Goal: Task Accomplishment & Management: Use online tool/utility

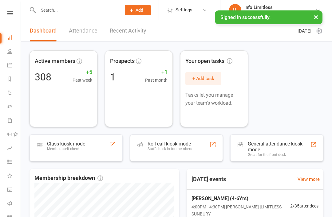
click at [8, 51] on icon at bounding box center [9, 51] width 5 height 5
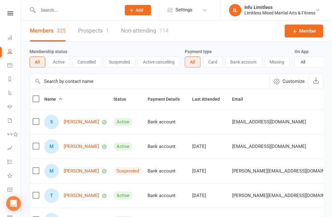
click at [8, 68] on link "Calendar" at bounding box center [14, 66] width 14 height 14
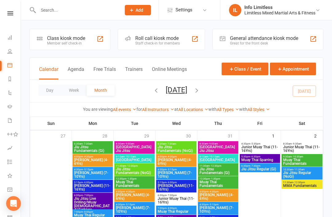
click at [67, 42] on div "Member self check-in" at bounding box center [66, 43] width 38 height 4
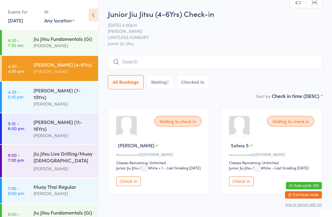
click at [124, 63] on input "search" at bounding box center [215, 62] width 214 height 14
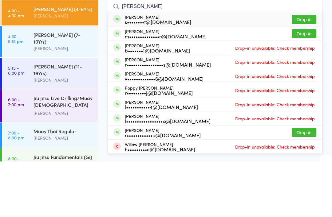
type input "William"
click at [304, 71] on button "Drop in" at bounding box center [303, 75] width 25 height 9
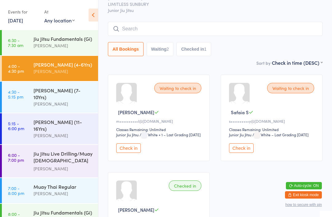
click at [202, 31] on input "search" at bounding box center [215, 29] width 214 height 14
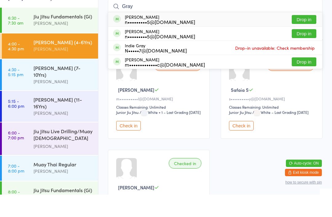
type input "Gray"
click at [301, 80] on button "Drop in" at bounding box center [303, 84] width 25 height 9
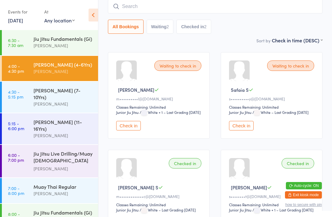
click at [135, 4] on input "search" at bounding box center [215, 6] width 214 height 14
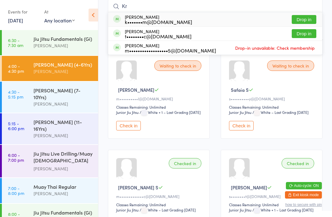
type input "K"
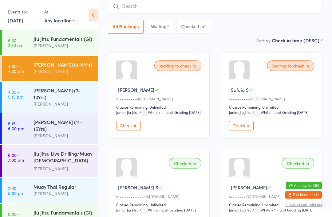
click at [44, 42] on div "Jiu Jitsu Fundamentals (Gi)" at bounding box center [62, 38] width 59 height 7
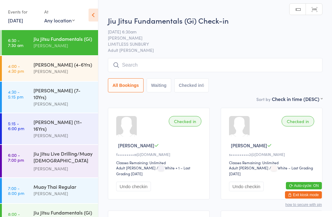
click at [28, 66] on link "4:00 - 4:30 pm Junior Jiu Jitsu (4-6Yrs) Megan Skidmore" at bounding box center [50, 68] width 96 height 25
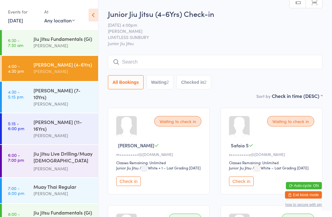
click at [157, 80] on button "Waiting 2" at bounding box center [159, 82] width 27 height 14
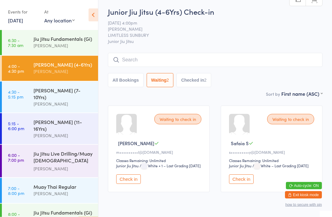
click at [120, 80] on button "All Bookings" at bounding box center [126, 80] width 36 height 14
select select "5"
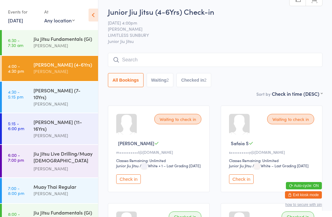
click at [125, 55] on input "search" at bounding box center [215, 60] width 214 height 14
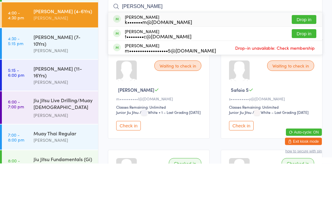
type input "Kris"
click at [298, 83] on button "Drop in" at bounding box center [303, 87] width 25 height 9
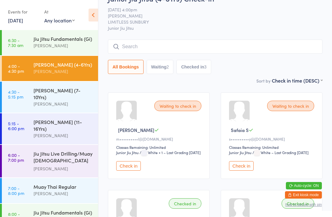
scroll to position [0, 0]
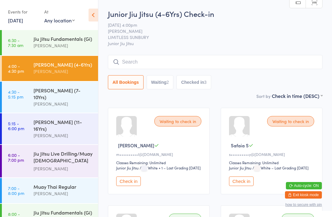
click at [234, 62] on input "search" at bounding box center [215, 62] width 214 height 14
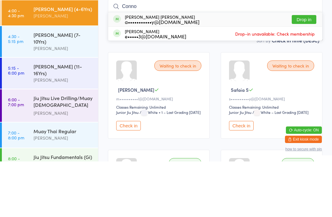
type input "Connor"
type input "connor"
click at [198, 75] on div "a•••••••••••y@westmainaust.com" at bounding box center [162, 77] width 75 height 5
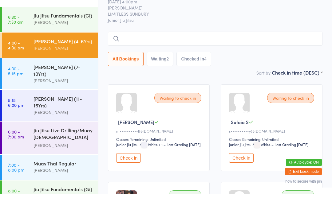
click at [139, 55] on input "search" at bounding box center [215, 62] width 214 height 14
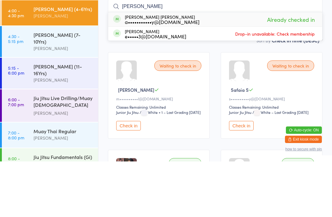
type input "Connor"
click at [234, 108] on div "Waiting to check in Safaia S s••••••••••y@gmail.com Classes Remaining: Unlimite…" at bounding box center [271, 151] width 102 height 87
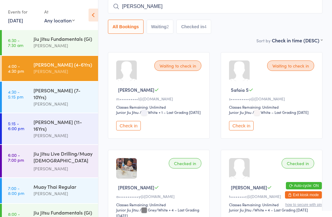
click at [72, 91] on div "[PERSON_NAME] (7-10Yrs)" at bounding box center [62, 94] width 59 height 14
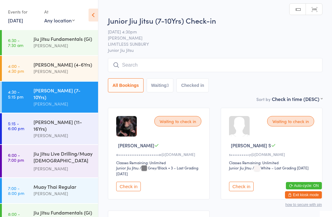
click at [197, 84] on button "Checked in" at bounding box center [192, 85] width 32 height 14
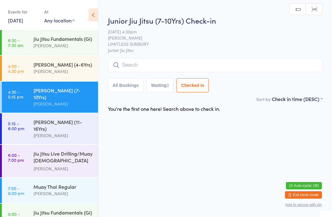
click at [162, 84] on button "Waiting 3" at bounding box center [159, 85] width 27 height 14
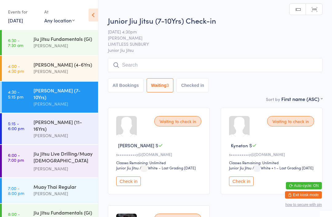
click at [115, 79] on button "All Bookings" at bounding box center [126, 85] width 36 height 14
select select "5"
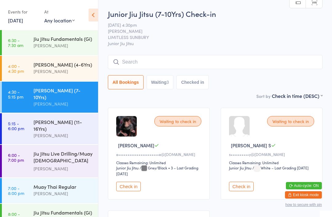
click at [144, 64] on input "search" at bounding box center [215, 62] width 214 height 14
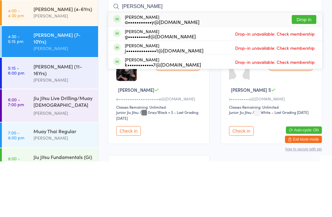
type input "Ellie"
click at [303, 71] on button "Drop in" at bounding box center [303, 75] width 25 height 9
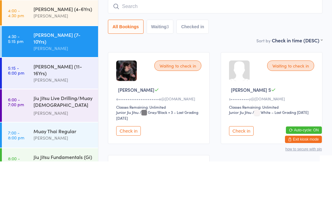
scroll to position [56, 0]
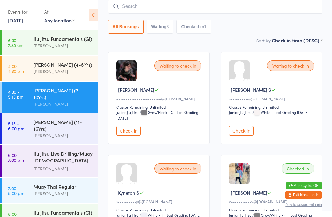
click at [43, 70] on div "[PERSON_NAME]" at bounding box center [62, 71] width 59 height 7
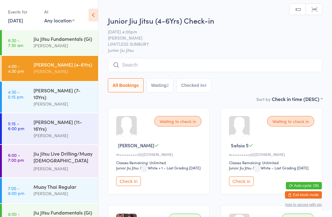
click at [136, 66] on input "search" at bounding box center [215, 65] width 214 height 14
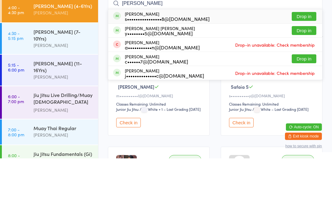
type input "Tom"
click at [160, 75] on div "s••••••••••••••••8@gmail.com" at bounding box center [167, 77] width 85 height 5
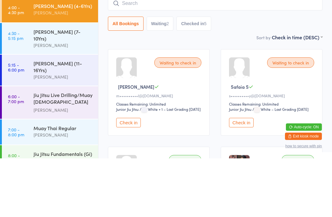
click at [54, 100] on div "[PERSON_NAME]" at bounding box center [62, 103] width 59 height 7
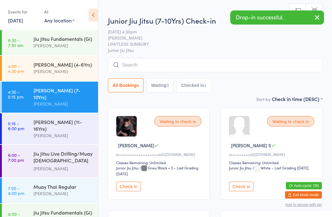
click at [144, 67] on input "search" at bounding box center [215, 65] width 214 height 14
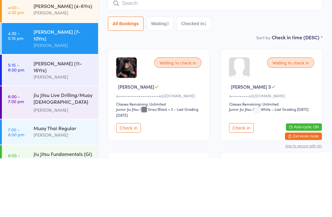
type input "T"
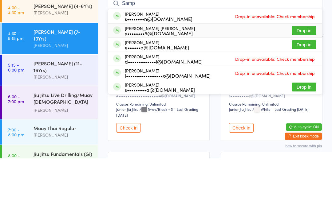
type input "Samp"
click at [144, 89] on div "y••••••••5@[DOMAIN_NAME]" at bounding box center [160, 91] width 70 height 5
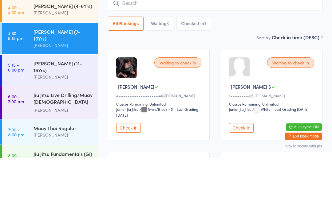
scroll to position [59, 0]
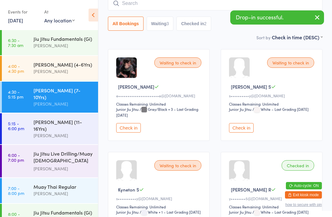
click at [144, 5] on input "search" at bounding box center [215, 3] width 214 height 14
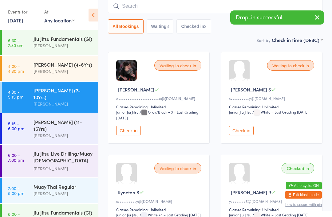
scroll to position [56, 0]
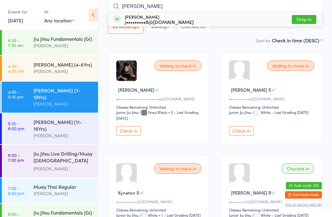
type input "Alex"
click at [302, 20] on button "Drop in" at bounding box center [303, 19] width 25 height 9
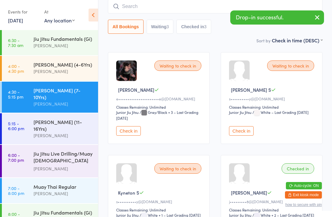
click at [61, 65] on div "[PERSON_NAME] (4-6Yrs)" at bounding box center [62, 64] width 59 height 7
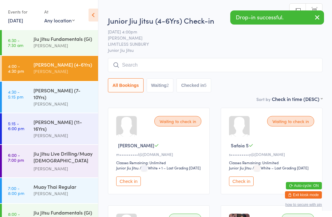
click at [143, 66] on input "search" at bounding box center [215, 65] width 214 height 14
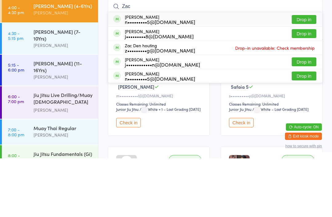
type input "Zac"
click at [301, 88] on button "Drop in" at bounding box center [303, 92] width 25 height 9
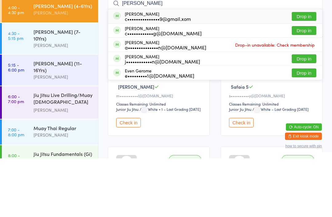
type input "dean german"
click at [167, 75] on div "c•••••••••••••••9@gmail.xom" at bounding box center [158, 77] width 66 height 5
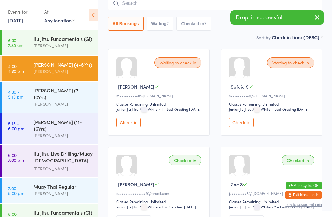
click at [143, 4] on input "search" at bounding box center [215, 3] width 214 height 14
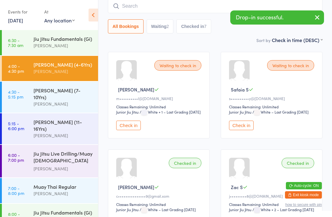
scroll to position [56, 0]
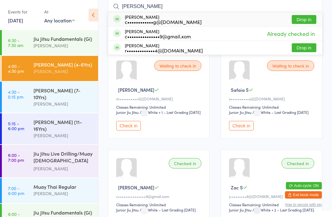
type input "Levi german"
click at [152, 24] on div "c••••••••••••g@gmail.com" at bounding box center [163, 21] width 77 height 5
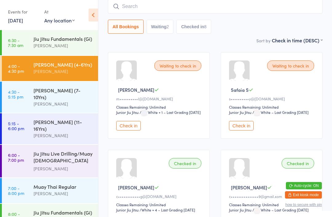
click at [193, 7] on input "search" at bounding box center [215, 6] width 214 height 14
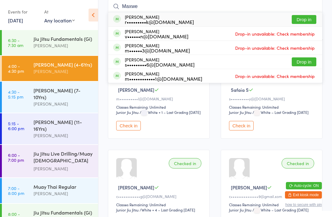
type input "Maxwe"
click at [300, 18] on button "Drop in" at bounding box center [303, 19] width 25 height 9
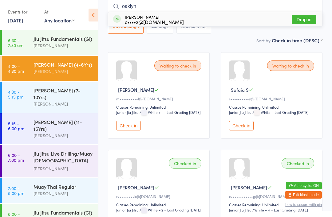
type input "oaklyn"
click at [167, 21] on div "c••••2@hotmail.com" at bounding box center [154, 21] width 59 height 5
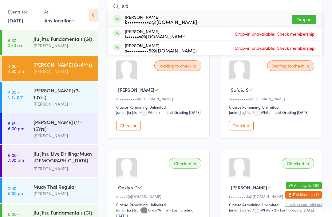
type input "sid"
click at [306, 18] on button "Drop in" at bounding box center [303, 19] width 25 height 9
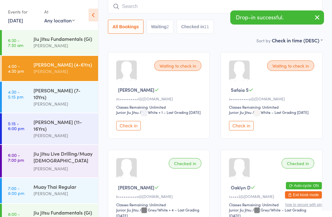
click at [142, 6] on input "search" at bounding box center [215, 6] width 214 height 14
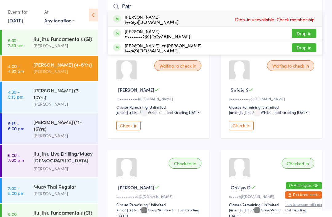
type input "Patr"
click at [306, 47] on button "Drop in" at bounding box center [303, 47] width 25 height 9
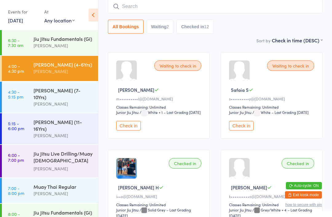
click at [128, 130] on button "Check in" at bounding box center [128, 126] width 25 height 10
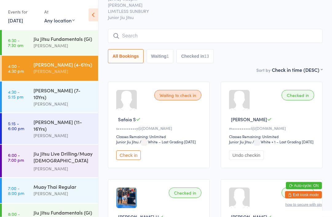
scroll to position [0, 0]
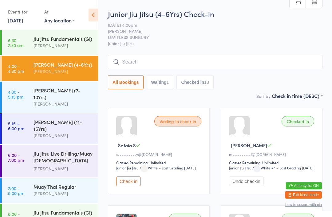
click at [156, 60] on input "search" at bounding box center [215, 62] width 214 height 14
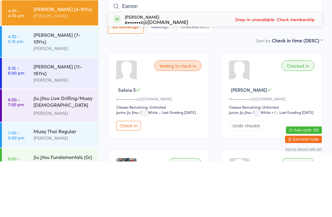
type input "Eamon"
click at [160, 75] on div "e••••••s@hotmail.com" at bounding box center [156, 77] width 63 height 5
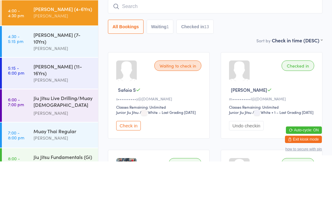
scroll to position [56, 0]
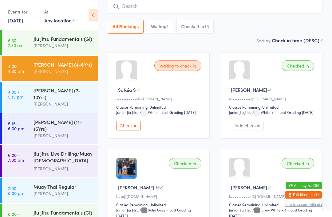
click at [126, 130] on button "Check in" at bounding box center [128, 126] width 25 height 10
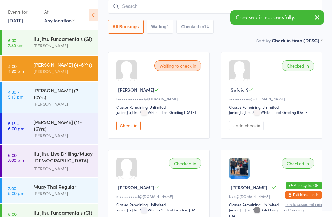
click at [68, 91] on div "[PERSON_NAME] (7-10Yrs)" at bounding box center [62, 94] width 59 height 14
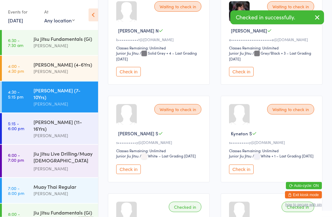
scroll to position [115, 0]
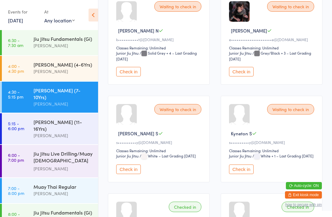
click at [127, 174] on button "Check in" at bounding box center [128, 170] width 25 height 10
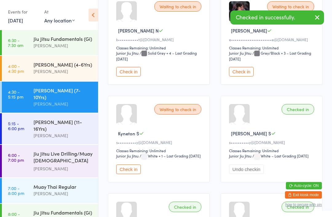
click at [243, 174] on button "Undo checkin" at bounding box center [246, 170] width 35 height 10
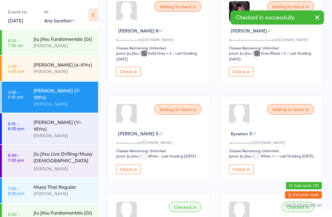
click at [238, 174] on button "Check in" at bounding box center [241, 170] width 25 height 10
click at [132, 174] on button "Check in" at bounding box center [128, 170] width 25 height 10
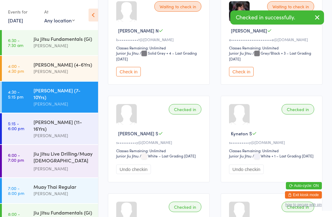
click at [78, 69] on div "[PERSON_NAME]" at bounding box center [62, 71] width 59 height 7
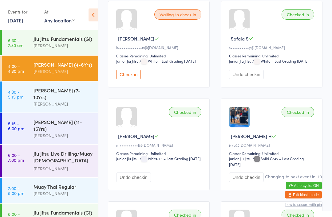
scroll to position [107, 0]
click at [49, 100] on div "[PERSON_NAME]" at bounding box center [62, 103] width 59 height 7
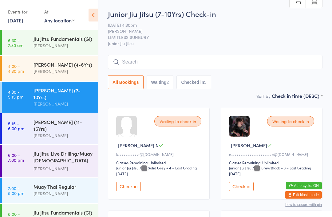
click at [243, 60] on input "search" at bounding box center [215, 62] width 214 height 14
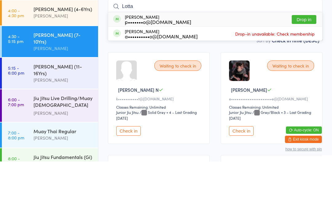
type input "Lotta"
click at [306, 71] on button "Drop in" at bounding box center [303, 75] width 25 height 9
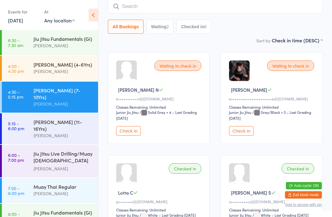
click at [272, 7] on input "search" at bounding box center [215, 6] width 214 height 14
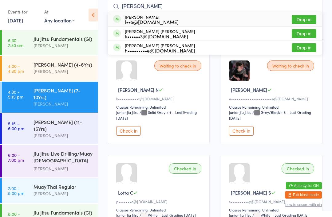
type input "Archie"
click at [177, 22] on div "l••e@carbonebuilders.com.au" at bounding box center [152, 21] width 54 height 5
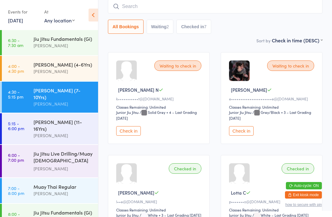
click at [175, 13] on input "search" at bounding box center [215, 6] width 214 height 14
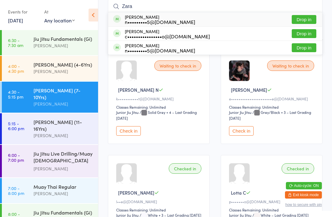
type input "Zara"
click at [299, 18] on button "Drop in" at bounding box center [303, 19] width 25 height 9
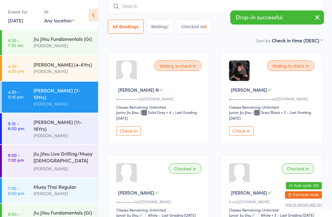
click at [31, 122] on link "5:15 - 6:00 pm Junior Jiu Jitsu (11-16Yrs) Megan Skidmore" at bounding box center [50, 128] width 96 height 31
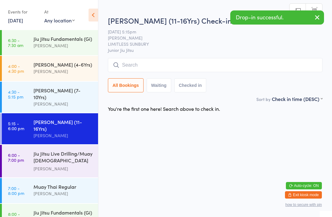
click at [130, 66] on input "search" at bounding box center [215, 65] width 214 height 14
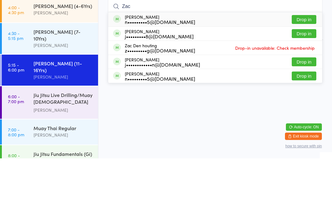
type input "Zac"
click at [304, 74] on button "Drop in" at bounding box center [303, 78] width 25 height 9
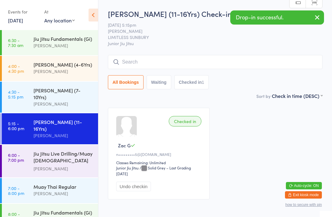
click at [48, 100] on div "[PERSON_NAME]" at bounding box center [62, 103] width 59 height 7
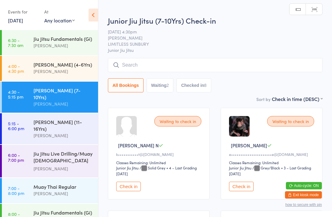
click at [157, 64] on input "search" at bounding box center [215, 65] width 214 height 14
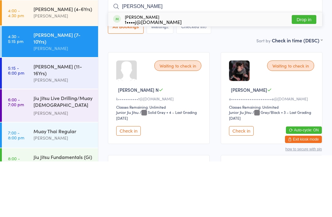
type input "Xavier"
click at [306, 71] on button "Drop in" at bounding box center [303, 75] width 25 height 9
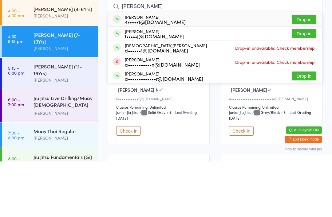
type input "isaac"
click at [303, 85] on button "Drop in" at bounding box center [303, 89] width 25 height 9
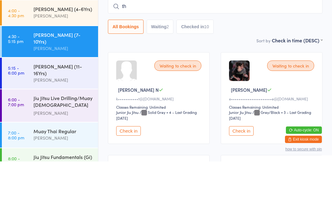
type input "t"
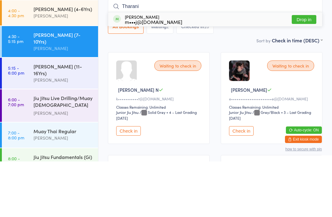
type input "Tharani"
click at [306, 71] on button "Drop in" at bounding box center [303, 75] width 25 height 9
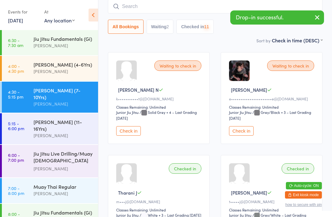
click at [200, 10] on input "search" at bounding box center [215, 6] width 214 height 14
type input "C"
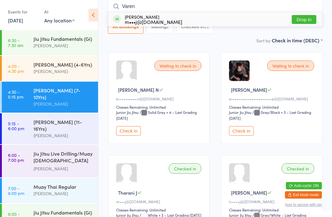
type input "Varen"
click at [308, 18] on button "Drop in" at bounding box center [303, 19] width 25 height 9
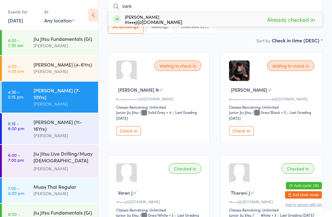
type input "vare"
click at [152, 16] on div "Varen James m•••j@hotmail.com" at bounding box center [153, 19] width 57 height 10
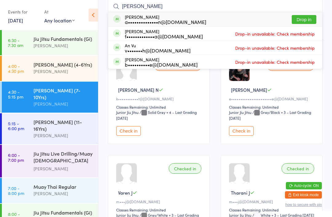
type input "annie"
click at [304, 18] on button "Drop in" at bounding box center [303, 19] width 25 height 9
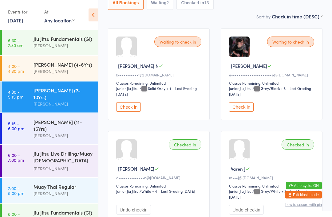
scroll to position [82, 0]
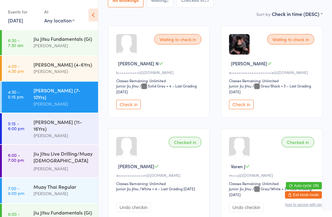
click at [70, 91] on div "[PERSON_NAME] (7-10Yrs)" at bounding box center [62, 94] width 59 height 14
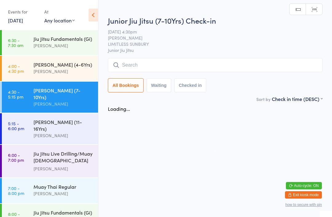
scroll to position [0, 0]
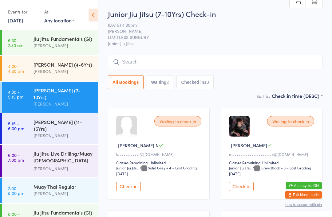
click at [164, 63] on input "search" at bounding box center [215, 62] width 214 height 14
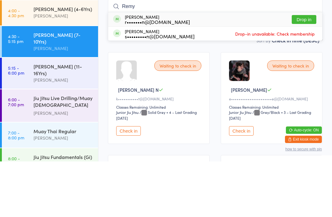
type input "Remy"
click at [304, 71] on button "Drop in" at bounding box center [303, 75] width 25 height 9
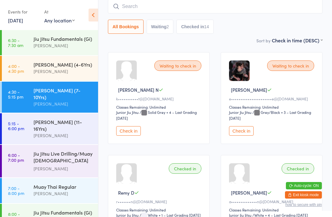
click at [145, 5] on input "search" at bounding box center [215, 6] width 214 height 14
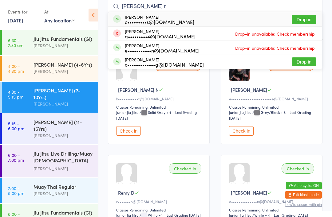
type input "Eli n"
click at [309, 21] on button "Drop in" at bounding box center [303, 19] width 25 height 9
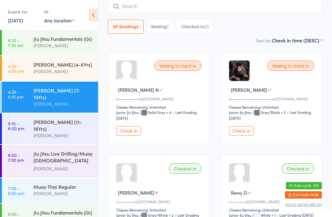
click at [218, 9] on input "search" at bounding box center [215, 6] width 214 height 14
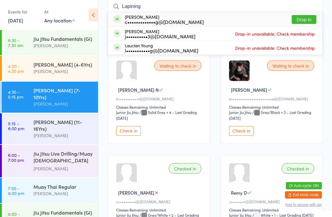
type input "Lapining"
click at [302, 21] on button "Drop in" at bounding box center [303, 19] width 25 height 9
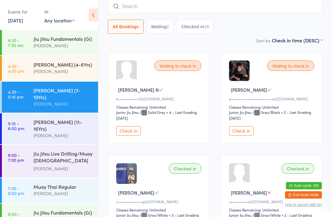
click at [214, 4] on input "search" at bounding box center [215, 6] width 214 height 14
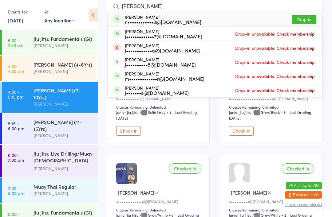
type input "Josey"
click at [172, 17] on div "Josey Ngo n••••••••••••3@gmail.com" at bounding box center [163, 19] width 76 height 10
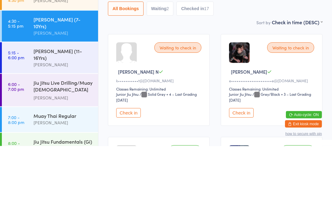
scroll to position [0, 0]
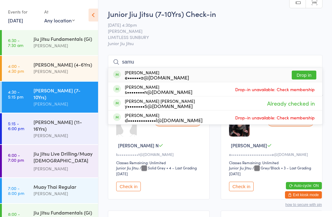
type input "samu"
click at [190, 77] on div "Samuel Bugeja e••••••a@gmail.com Drop in" at bounding box center [215, 75] width 214 height 14
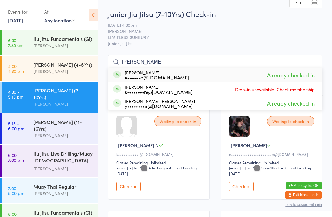
type input "samuel"
click at [189, 77] on div "Samuel Bugeja e••••••a@gmail.com Already checked in" at bounding box center [215, 75] width 214 height 14
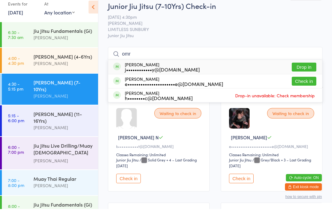
type input "omr"
click at [302, 85] on button "Check in" at bounding box center [303, 89] width 25 height 9
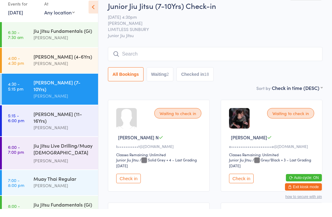
scroll to position [8, 0]
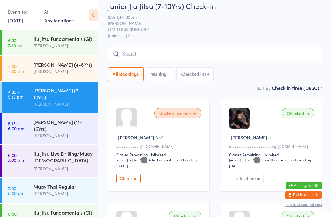
click at [129, 180] on button "Check in" at bounding box center [128, 179] width 25 height 10
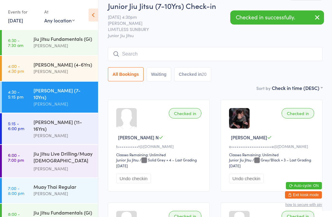
click at [56, 63] on div "[PERSON_NAME] (4-6Yrs)" at bounding box center [62, 64] width 59 height 7
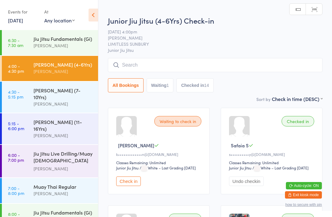
click at [131, 186] on button "Check in" at bounding box center [128, 182] width 25 height 10
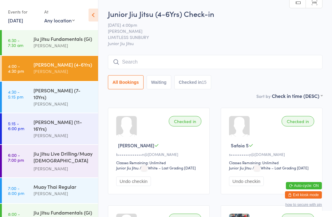
click at [154, 66] on input "search" at bounding box center [215, 62] width 214 height 14
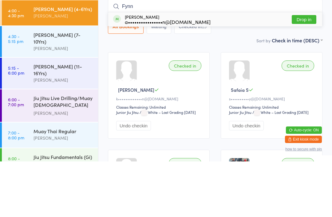
type input "Fynn"
click at [302, 71] on button "Drop in" at bounding box center [303, 75] width 25 height 9
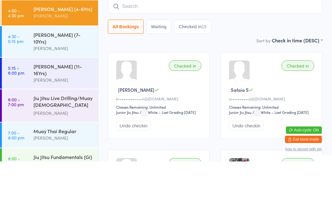
scroll to position [56, 0]
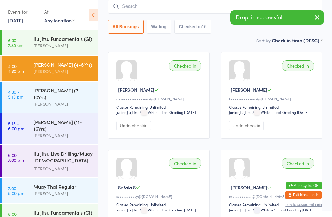
click at [56, 67] on div "[PERSON_NAME] (4-6Yrs)" at bounding box center [62, 64] width 59 height 7
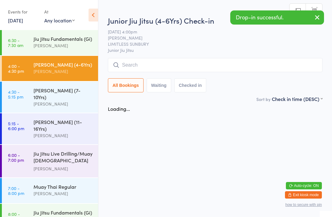
scroll to position [0, 0]
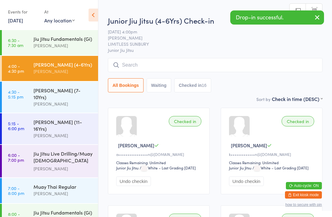
click at [61, 100] on div "[PERSON_NAME]" at bounding box center [62, 103] width 59 height 7
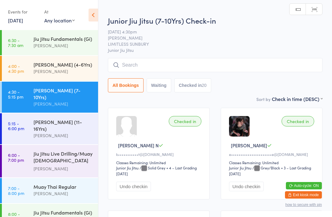
click at [51, 132] on div "[PERSON_NAME]" at bounding box center [62, 135] width 59 height 7
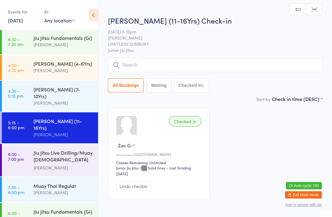
scroll to position [1, 0]
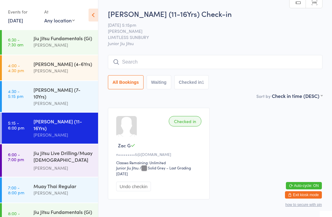
click at [141, 58] on input "search" at bounding box center [215, 62] width 214 height 14
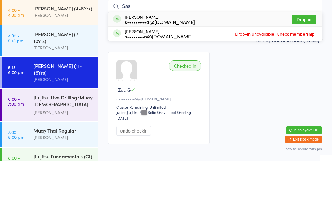
type input "Sas"
click at [306, 71] on button "Drop in" at bounding box center [303, 75] width 25 height 9
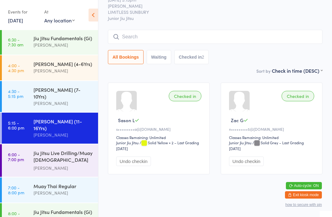
click at [177, 30] on input "search" at bounding box center [215, 37] width 214 height 14
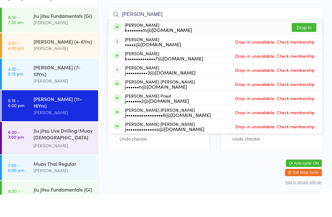
type input "Jack k"
click at [304, 45] on button "Drop in" at bounding box center [303, 49] width 25 height 9
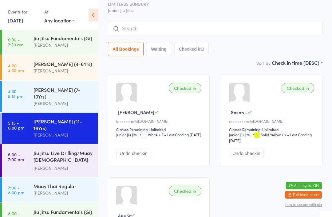
click at [144, 36] on input "search" at bounding box center [215, 29] width 214 height 14
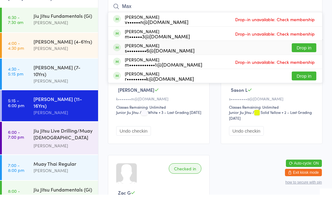
type input "Max"
click at [134, 70] on div "s•••••••••6@gmail.com" at bounding box center [160, 72] width 70 height 5
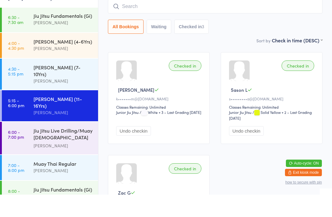
scroll to position [56, 0]
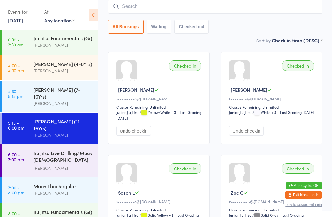
click at [39, 118] on div "[PERSON_NAME] (11-16Yrs)" at bounding box center [62, 125] width 59 height 14
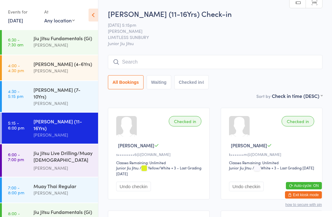
click at [149, 63] on input "search" at bounding box center [215, 62] width 214 height 14
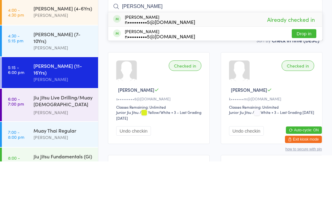
scroll to position [56, 0]
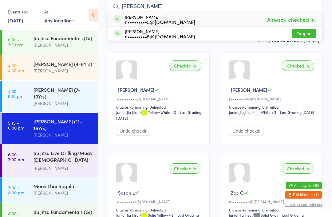
click at [167, 9] on input "Wray" at bounding box center [215, 6] width 214 height 14
type input "W"
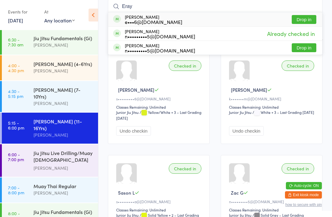
type input "Eray"
click at [310, 18] on button "Drop in" at bounding box center [303, 19] width 25 height 9
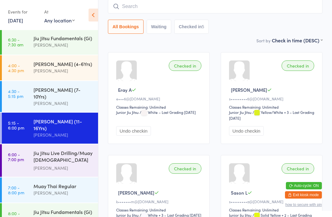
click at [162, 48] on main "Junior Jiu Jitsu (11-16Yrs) Check-in 11 Aug 5:15pm Megan Skidmore LIMITLESS SUN…" at bounding box center [215, 154] width 214 height 403
click at [50, 91] on div "[PERSON_NAME] (7-10Yrs)" at bounding box center [62, 93] width 59 height 14
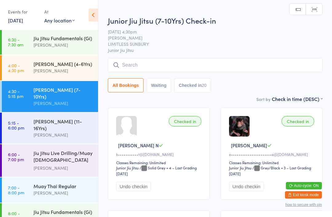
click at [133, 189] on button "Undo checkin" at bounding box center [133, 187] width 35 height 10
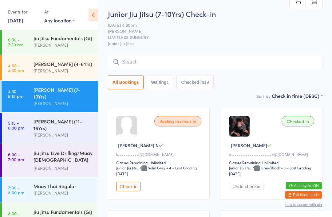
click at [128, 190] on button "Check in" at bounding box center [128, 187] width 25 height 10
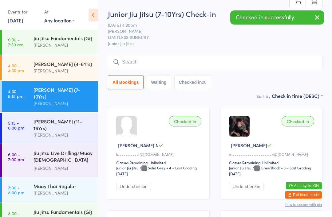
click at [36, 118] on div "[PERSON_NAME] (11-16Yrs)" at bounding box center [62, 125] width 59 height 14
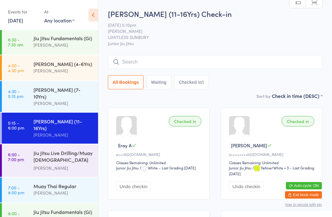
click at [139, 60] on input "search" at bounding box center [215, 62] width 214 height 14
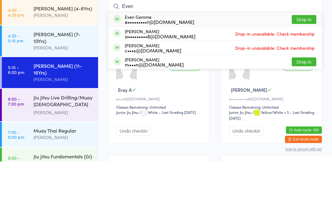
type input "Even"
click at [298, 71] on button "Drop in" at bounding box center [303, 75] width 25 height 9
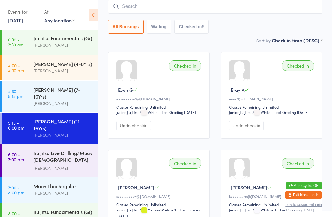
click at [216, 10] on input "search" at bounding box center [215, 6] width 214 height 14
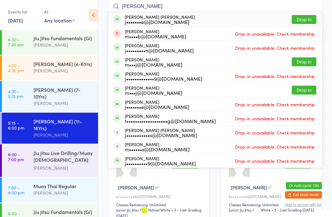
type input "James jr"
click at [127, 18] on div "James JR Mc ardle j•••••••e@hotmail.com" at bounding box center [160, 19] width 70 height 10
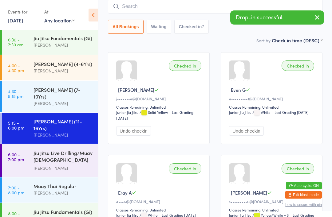
click at [134, 10] on input "search" at bounding box center [215, 6] width 214 height 14
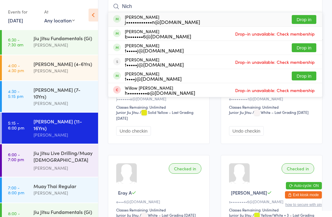
type input "Nich"
click at [297, 23] on button "Drop in" at bounding box center [303, 19] width 25 height 9
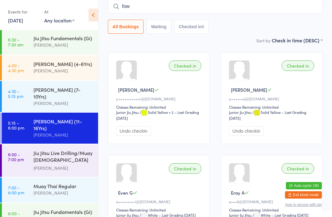
type input "fowl"
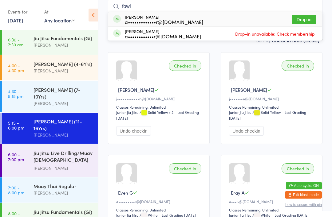
scroll to position [0, 0]
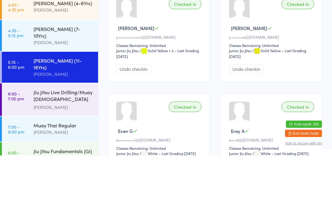
click at [63, 150] on div "Jiu Jitsu Live Drilling/Muay [DEMOGRAPHIC_DATA] Fighters" at bounding box center [62, 157] width 59 height 15
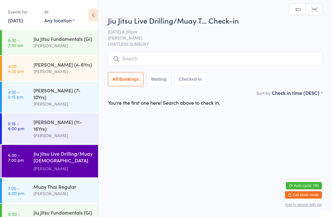
click at [189, 61] on input "search" at bounding box center [215, 59] width 214 height 14
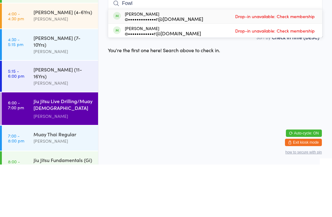
type input "Fowl"
click at [220, 76] on div "Alistair Fowler a••••••••••••r@hotmail.com Drop-in unavailable: Check membership" at bounding box center [215, 83] width 214 height 14
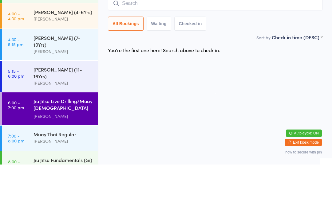
click at [71, 132] on div "[PERSON_NAME]" at bounding box center [62, 135] width 59 height 7
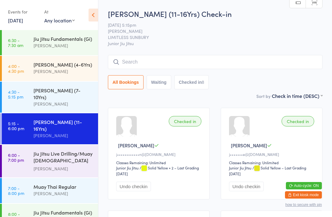
click at [63, 151] on div "Jiu Jitsu Live Drilling/Muay [DEMOGRAPHIC_DATA] Fighters" at bounding box center [62, 157] width 59 height 15
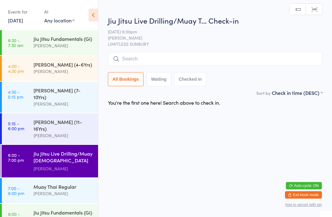
click at [243, 51] on div "Jiu Jitsu Live Drilling/Muay T… Check-in [DATE] 6:00pm [PERSON_NAME] LIMITLESS …" at bounding box center [215, 52] width 214 height 74
click at [248, 56] on input "search" at bounding box center [215, 59] width 214 height 14
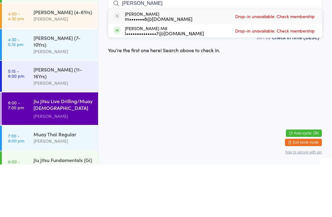
click at [206, 49] on input "[PERSON_NAME]" at bounding box center [215, 56] width 214 height 14
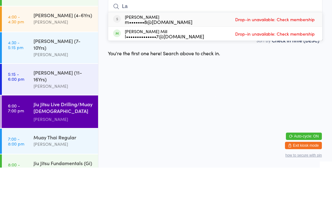
type input "L"
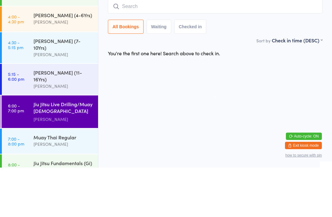
click at [57, 119] on div "[PERSON_NAME] (11-16Yrs)" at bounding box center [62, 126] width 59 height 14
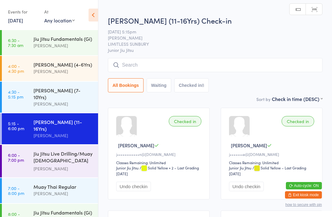
click at [64, 150] on div "Jiu Jitsu Live Drilling/Muay [DEMOGRAPHIC_DATA] Fighters" at bounding box center [62, 157] width 59 height 15
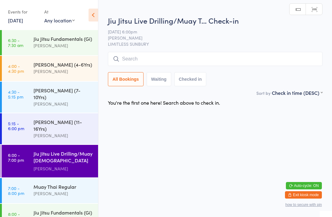
click at [165, 59] on input "search" at bounding box center [215, 59] width 214 height 14
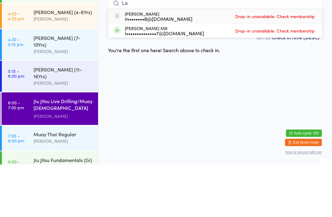
type input "L"
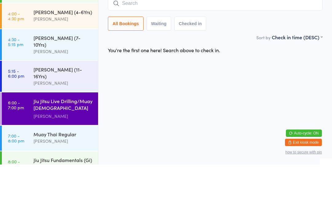
click at [228, 96] on div "You're the first one here! Search above to check in." at bounding box center [214, 102] width 225 height 13
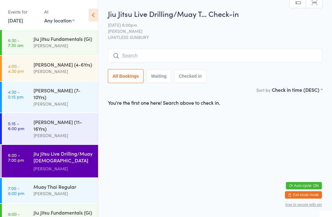
click at [144, 61] on input "search" at bounding box center [215, 56] width 214 height 14
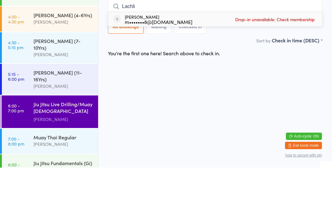
type input "Lachlin"
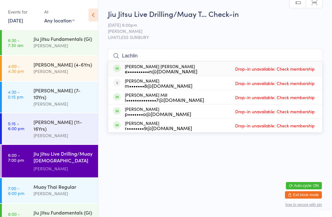
click at [60, 42] on div "Jiu Jitsu Fundamentals (Gi)" at bounding box center [62, 38] width 59 height 7
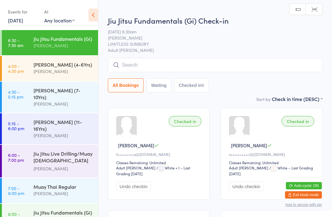
click at [61, 150] on div "Jiu Jitsu Live Drilling/Muay [DEMOGRAPHIC_DATA] Fighters" at bounding box center [62, 157] width 59 height 15
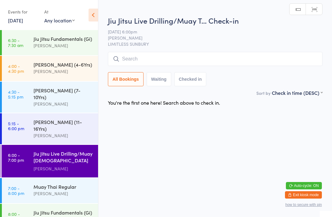
click at [177, 59] on input "search" at bounding box center [215, 59] width 214 height 14
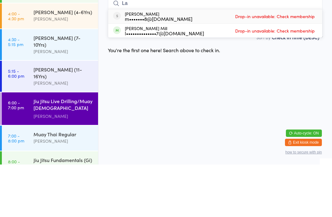
type input "L"
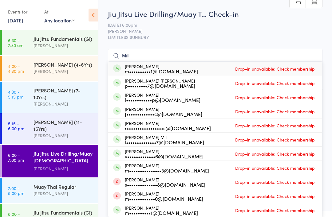
click at [211, 36] on span "LIMITLESS SUNBURY" at bounding box center [215, 37] width 214 height 6
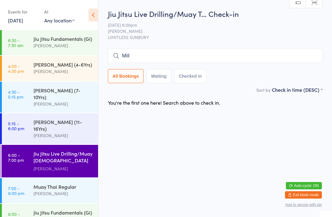
click at [202, 59] on input "Mill" at bounding box center [215, 56] width 214 height 14
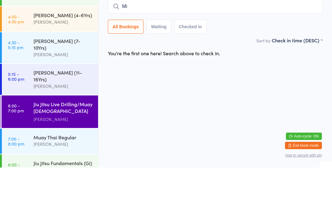
type input "M"
click at [182, 78] on html "You have now entered Kiosk Mode. Members will be able to check themselves in us…" at bounding box center [166, 108] width 332 height 217
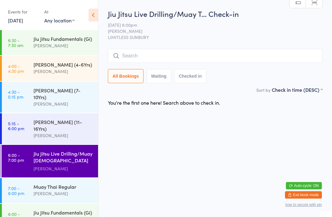
click at [62, 150] on div "Jiu Jitsu Live Drilling/Muay [DEMOGRAPHIC_DATA] Fighters" at bounding box center [62, 157] width 59 height 15
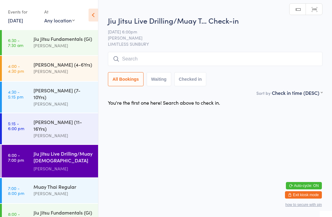
click at [60, 132] on div "[PERSON_NAME]" at bounding box center [62, 135] width 59 height 7
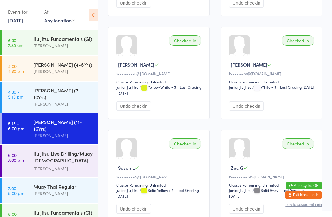
scroll to position [329, 0]
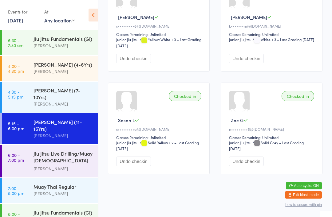
click at [56, 150] on div "Jiu Jitsu Live Drilling/Muay [DEMOGRAPHIC_DATA] Fighters" at bounding box center [62, 157] width 59 height 15
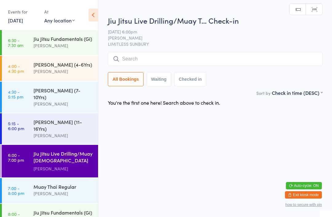
click at [169, 60] on input "search" at bounding box center [215, 59] width 214 height 14
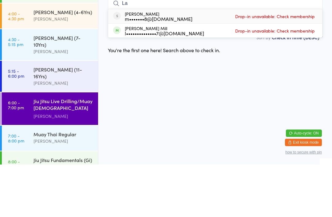
type input "L"
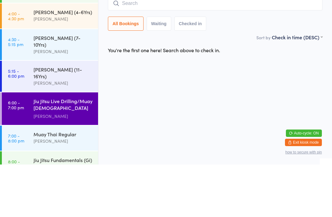
click at [183, 69] on html "You have now entered Kiosk Mode. Members will be able to check themselves in us…" at bounding box center [166, 108] width 332 height 217
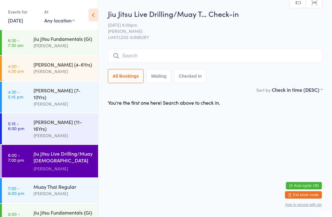
click at [73, 150] on div "Jiu Jitsu Live Drilling/Muay [DEMOGRAPHIC_DATA] Fighters" at bounding box center [62, 157] width 59 height 15
click at [64, 150] on div "Jiu Jitsu Live Drilling/Muay [DEMOGRAPHIC_DATA] Fighters" at bounding box center [62, 157] width 59 height 15
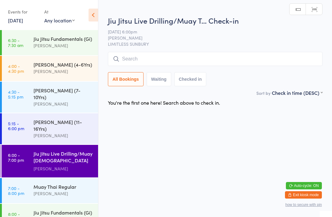
click at [155, 61] on input "search" at bounding box center [215, 59] width 214 height 14
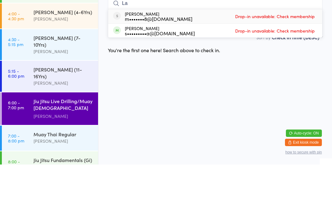
type input "L"
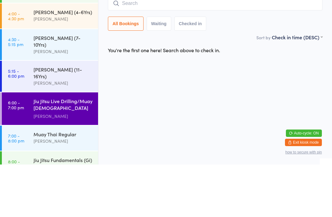
click at [193, 69] on html "You have now entered Kiosk Mode. Members will be able to check themselves in us…" at bounding box center [166, 108] width 332 height 217
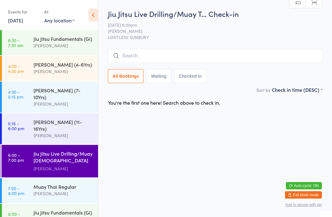
click at [70, 19] on select "Any location Mount Macedon School Macedon School LIMITLESS SUNBURY" at bounding box center [59, 20] width 30 height 7
select select "2"
click at [211, 33] on span "[PERSON_NAME]" at bounding box center [210, 31] width 205 height 6
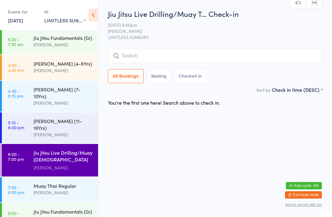
scroll to position [1, 0]
click at [61, 150] on div "Jiu Jitsu Live Drilling/Muay [DEMOGRAPHIC_DATA] Fighters" at bounding box center [62, 157] width 59 height 15
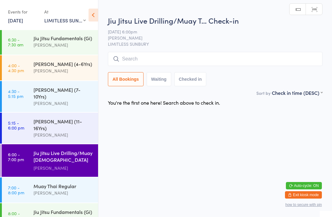
click at [168, 60] on input "search" at bounding box center [215, 59] width 214 height 14
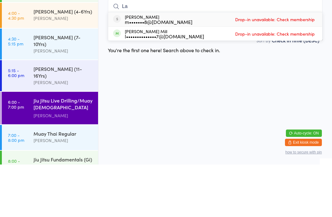
type input "L"
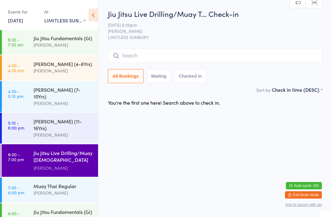
click at [94, 13] on icon at bounding box center [93, 15] width 10 height 13
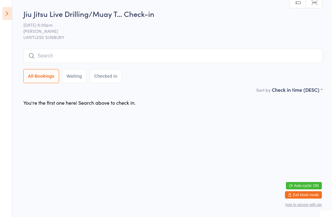
click at [307, 195] on button "Exit kiosk mode" at bounding box center [303, 194] width 37 height 7
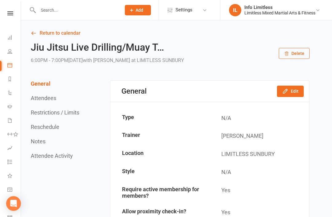
click at [264, 9] on div "Info Limitless" at bounding box center [279, 8] width 71 height 6
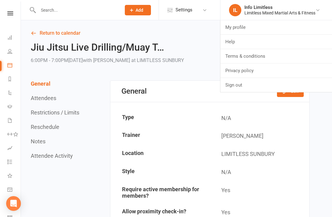
click at [245, 87] on link "Sign out" at bounding box center [275, 85] width 111 height 14
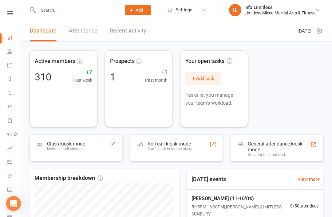
click at [9, 65] on icon at bounding box center [9, 65] width 5 height 5
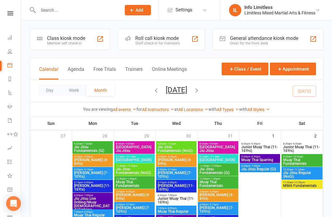
click at [68, 38] on div "Class kiosk mode" at bounding box center [66, 38] width 38 height 6
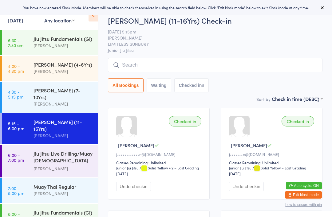
click at [68, 20] on select "Any location [GEOGRAPHIC_DATA] [GEOGRAPHIC_DATA] LIMITLESS [GEOGRAPHIC_DATA]" at bounding box center [59, 20] width 30 height 7
select select "2"
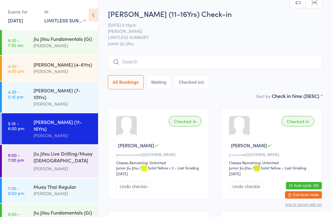
click at [185, 33] on span "[PERSON_NAME]" at bounding box center [210, 31] width 205 height 6
click at [67, 119] on div "Junior Jiu Jitsu (11-16Yrs)" at bounding box center [62, 126] width 59 height 14
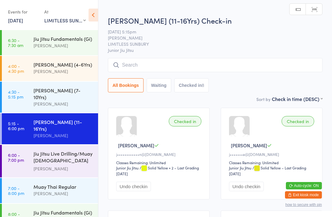
click at [57, 150] on div "Jiu Jitsu Live Drilling/Muay [DEMOGRAPHIC_DATA] Fighters" at bounding box center [62, 157] width 59 height 15
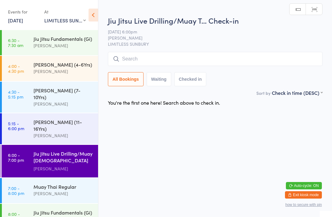
click at [167, 59] on input "search" at bounding box center [215, 59] width 214 height 14
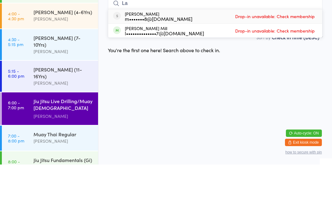
type input "L"
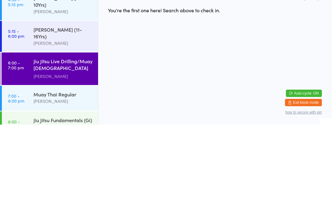
click at [58, 150] on div "Jiu Jitsu Live Drilling/Muay [DEMOGRAPHIC_DATA] Fighters" at bounding box center [62, 157] width 59 height 15
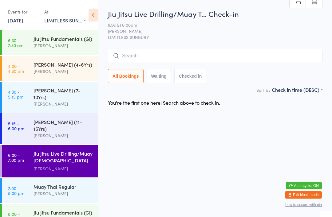
click at [158, 59] on input "search" at bounding box center [215, 56] width 214 height 14
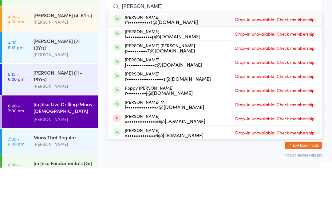
type input "Mills"
click at [160, 78] on div "Lauren Mills l••••••••••••p@gmail.com" at bounding box center [163, 83] width 76 height 10
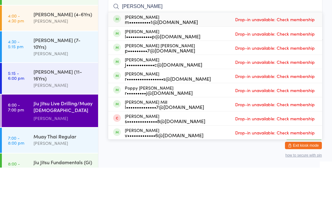
scroll to position [1, 0]
click at [262, 49] on input "mills" at bounding box center [215, 56] width 214 height 14
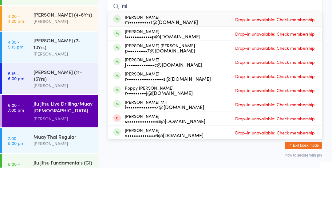
type input "m"
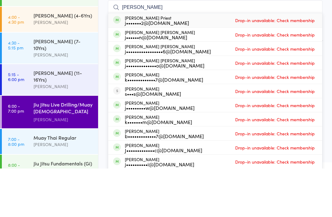
type input "J"
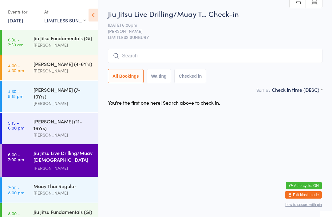
click at [181, 60] on input "search" at bounding box center [215, 56] width 214 height 14
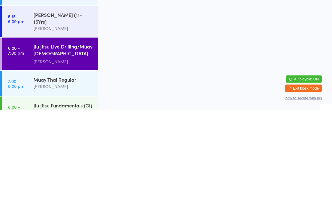
click at [49, 150] on div "Jiu Jitsu Live Drilling/Muay [DEMOGRAPHIC_DATA] Fighters" at bounding box center [62, 157] width 59 height 15
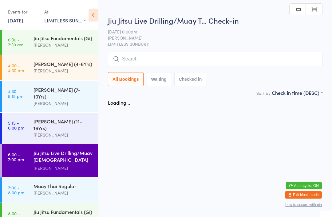
click at [138, 59] on input "search" at bounding box center [215, 59] width 214 height 14
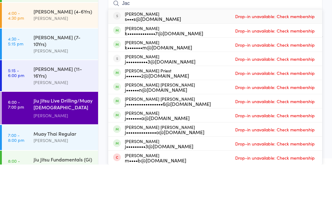
click at [184, 49] on input "Jac" at bounding box center [215, 56] width 214 height 14
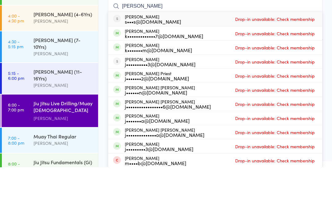
type input "J"
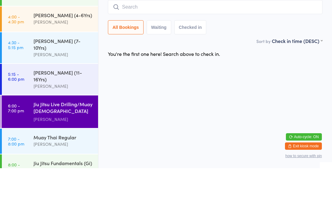
click at [162, 49] on input "search" at bounding box center [215, 56] width 214 height 14
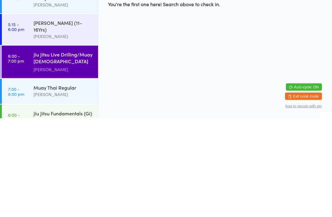
click at [56, 150] on div "Jiu Jitsu Live Drilling/Muay [DEMOGRAPHIC_DATA] Fighters" at bounding box center [62, 157] width 59 height 15
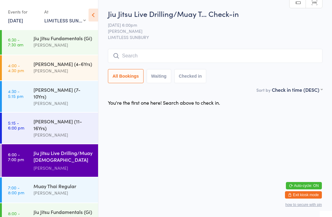
click at [156, 55] on input "search" at bounding box center [215, 56] width 214 height 14
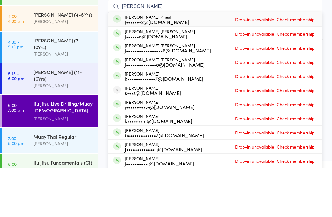
type input "Jackson"
click at [198, 62] on div "Jackson Priest j•••••••2@hotmail.com Drop-in unavailable: Check membership" at bounding box center [215, 69] width 214 height 14
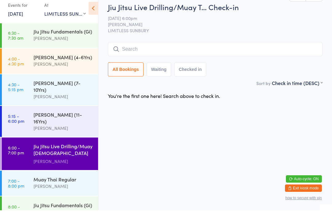
click at [209, 50] on input "search" at bounding box center [215, 56] width 214 height 14
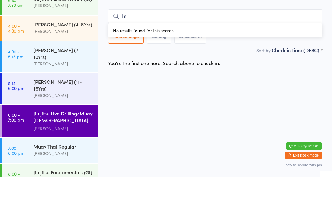
type input "Isa"
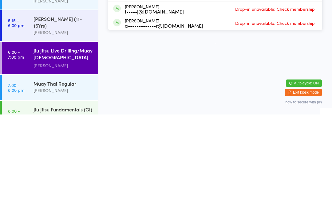
click at [72, 150] on div "Jiu Jitsu Live Drilling/Muay [DEMOGRAPHIC_DATA] Fighters" at bounding box center [62, 157] width 59 height 15
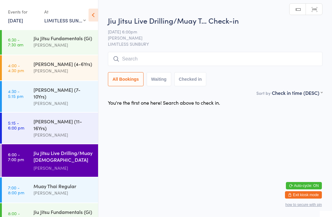
click at [209, 61] on input "search" at bounding box center [215, 59] width 214 height 14
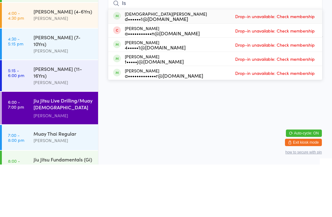
type input "I"
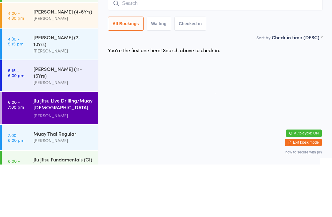
click at [69, 150] on div "Jiu Jitsu Live Drilling/Muay [DEMOGRAPHIC_DATA] Fighters" at bounding box center [62, 157] width 59 height 15
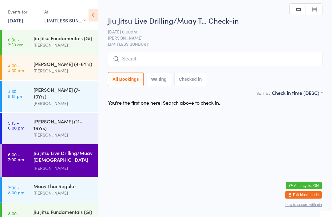
click at [148, 60] on input "search" at bounding box center [215, 59] width 214 height 14
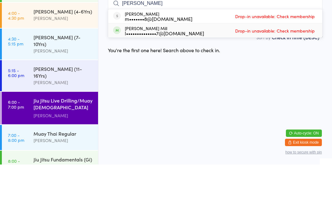
type input "[PERSON_NAME]"
click at [216, 76] on div "Lachlan Barclay Mill l••••••••••••••7@gmail.com Drop-in unavailable: Check memb…" at bounding box center [215, 83] width 214 height 14
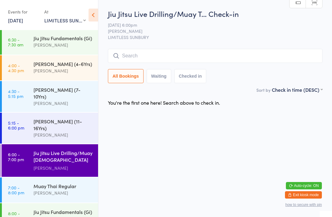
click at [47, 39] on div "Jiu Jitsu Fundamentals (Gi)" at bounding box center [62, 38] width 59 height 7
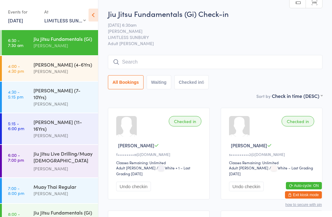
click at [58, 150] on div "Jiu Jitsu Live Drilling/Muay [DEMOGRAPHIC_DATA] Fighters" at bounding box center [62, 157] width 59 height 15
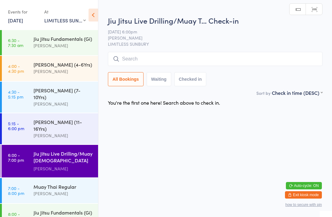
click at [183, 66] on input "search" at bounding box center [215, 59] width 214 height 14
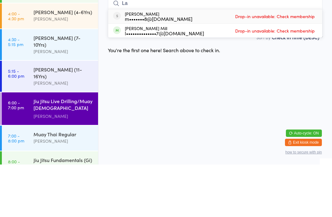
type input "L"
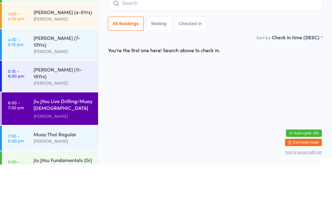
click at [251, 81] on html "You have now entered Kiosk Mode. Members will be able to check themselves in us…" at bounding box center [166, 108] width 332 height 217
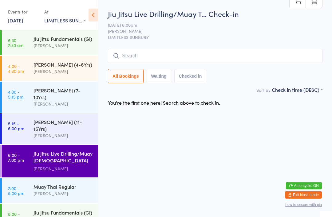
click at [162, 52] on input "search" at bounding box center [215, 56] width 214 height 14
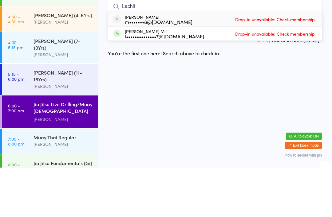
click at [246, 71] on html "You have now entered Kiosk Mode. Members will be able to check themselves in us…" at bounding box center [166, 108] width 332 height 217
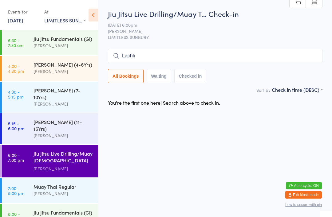
click at [150, 59] on input "Lachli" at bounding box center [215, 56] width 214 height 14
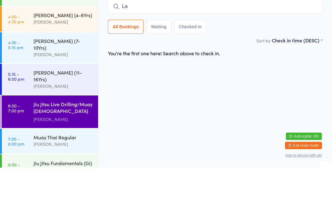
type input "L"
click at [157, 49] on input "search" at bounding box center [215, 56] width 214 height 14
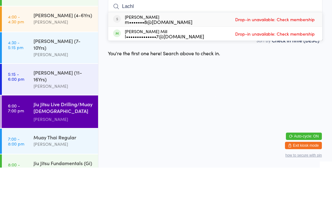
click at [261, 96] on div "You're the first one here! Search above to check in." at bounding box center [214, 102] width 225 height 13
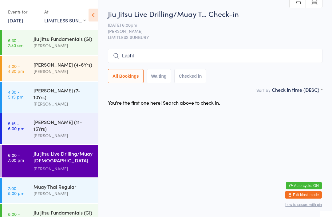
click at [159, 57] on input "Lachl" at bounding box center [215, 56] width 214 height 14
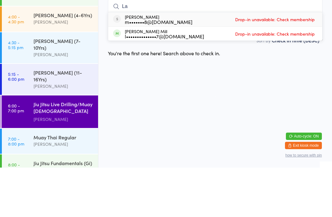
type input "L"
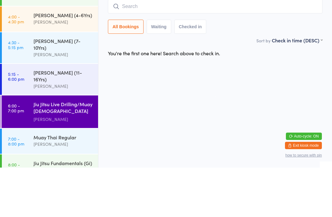
click at [210, 72] on html "You have now entered Kiosk Mode. Members will be able to check themselves in us…" at bounding box center [166, 108] width 332 height 217
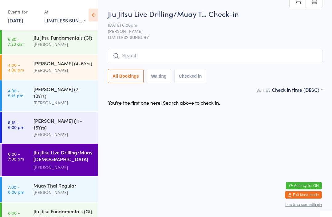
scroll to position [1, 0]
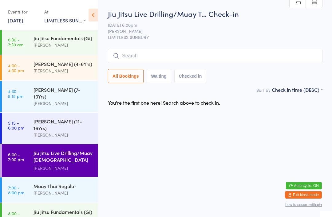
click at [169, 56] on input "search" at bounding box center [215, 56] width 214 height 14
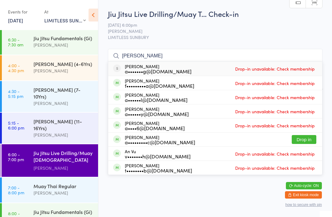
click at [164, 56] on input "Andrew" at bounding box center [215, 56] width 214 height 14
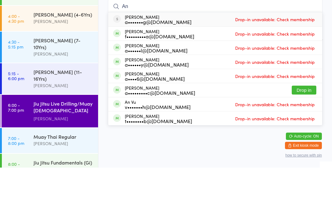
type input "A"
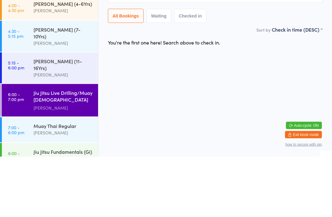
click at [66, 150] on div "Jiu Jitsu Live Drilling/Muay [DEMOGRAPHIC_DATA] Fighters" at bounding box center [62, 157] width 59 height 15
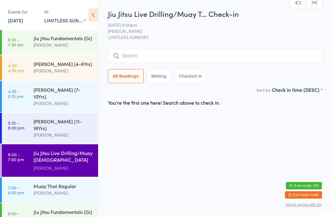
click at [157, 61] on input "search" at bounding box center [215, 56] width 214 height 14
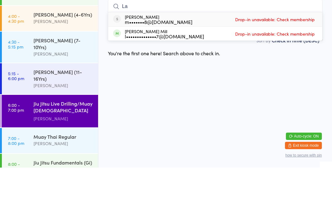
type input "L"
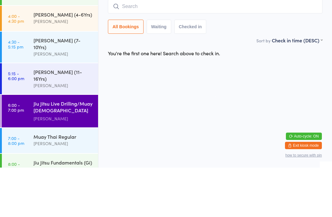
click at [206, 72] on html "You have now entered Kiosk Mode. Members will be able to check themselves in us…" at bounding box center [166, 108] width 332 height 217
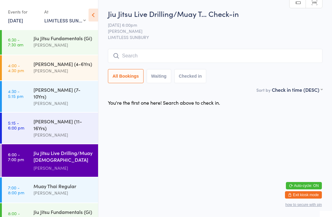
click at [64, 119] on div "[PERSON_NAME] (11-16Yrs)" at bounding box center [62, 125] width 59 height 14
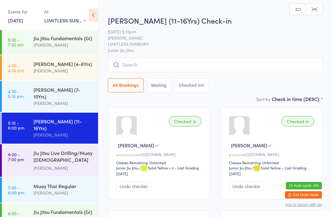
click at [152, 64] on input "search" at bounding box center [215, 65] width 214 height 14
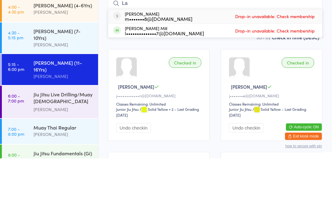
type input "L"
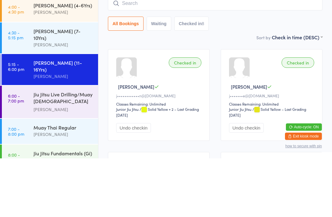
click at [232, 92] on div "Sort by Check in time (DESC) First name (ASC) First name (DESC) Last name (ASC)…" at bounding box center [215, 95] width 214 height 7
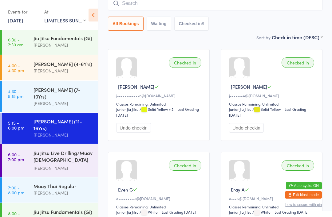
click at [62, 150] on div "Jiu Jitsu Live Drilling/Muay [DEMOGRAPHIC_DATA] Fighters" at bounding box center [62, 157] width 59 height 15
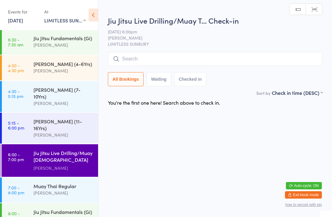
click at [173, 57] on input "search" at bounding box center [215, 59] width 214 height 14
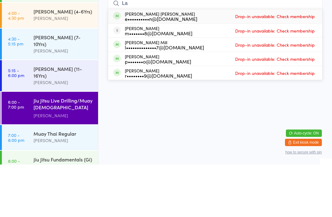
type input "L"
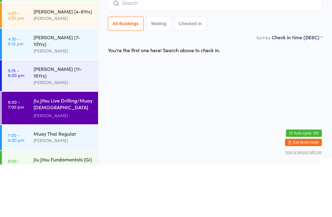
click at [73, 150] on div "Jiu Jitsu Live Drilling/Muay [DEMOGRAPHIC_DATA] Fighters" at bounding box center [62, 157] width 59 height 15
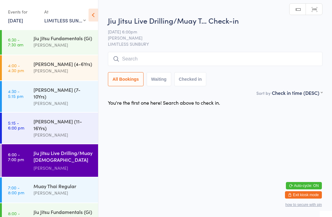
click at [157, 59] on input "search" at bounding box center [215, 59] width 214 height 14
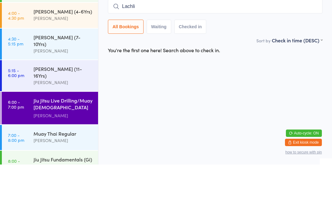
type input "Lachlin"
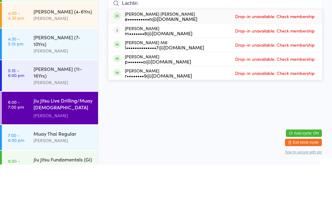
click at [69, 150] on div "Jiu Jitsu Live Drilling/Muay [DEMOGRAPHIC_DATA] Fighters" at bounding box center [62, 157] width 59 height 15
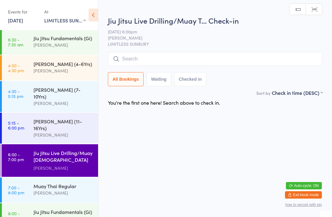
click at [64, 131] on div "[PERSON_NAME]" at bounding box center [62, 134] width 59 height 7
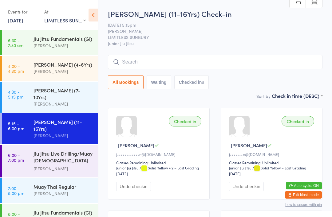
click at [183, 61] on input "search" at bounding box center [215, 62] width 214 height 14
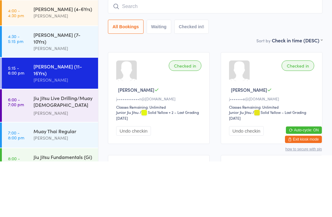
click at [63, 100] on div "[PERSON_NAME]" at bounding box center [62, 103] width 59 height 7
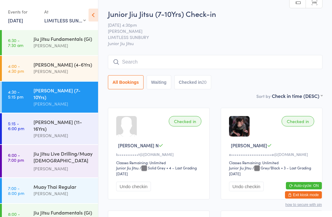
click at [65, 132] on div "[PERSON_NAME]" at bounding box center [62, 135] width 59 height 7
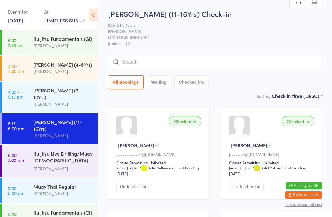
click at [59, 150] on div "Jiu Jitsu Live Drilling/Muay [DEMOGRAPHIC_DATA] Fighters" at bounding box center [62, 157] width 59 height 15
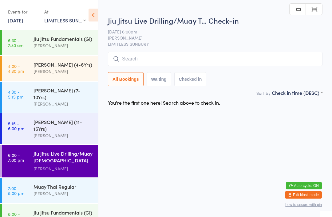
click at [203, 59] on input "search" at bounding box center [215, 59] width 214 height 14
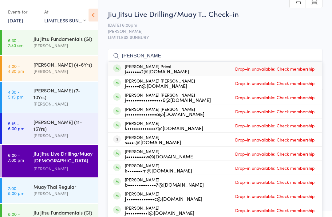
type input "J"
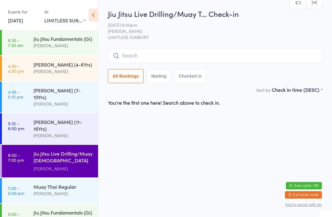
click at [289, 32] on span "[PERSON_NAME]" at bounding box center [210, 31] width 205 height 6
click at [307, 198] on button "Exit kiosk mode" at bounding box center [303, 194] width 37 height 7
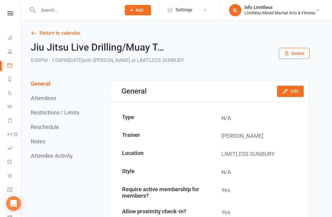
click at [312, 14] on div "Limitless Mixed Martial Arts & Fitness" at bounding box center [279, 13] width 71 height 6
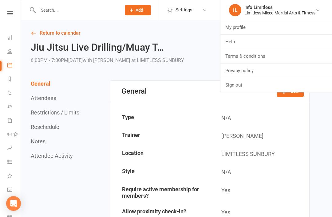
click at [258, 85] on link "Sign out" at bounding box center [275, 85] width 111 height 14
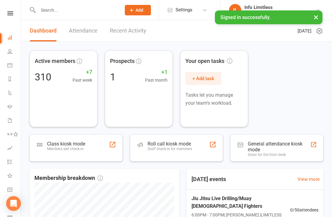
click at [12, 65] on icon at bounding box center [9, 65] width 5 height 5
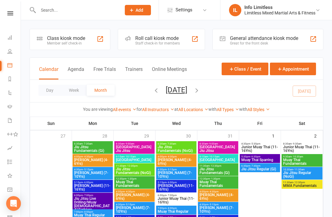
click at [69, 40] on div "Class kiosk mode" at bounding box center [66, 38] width 38 height 6
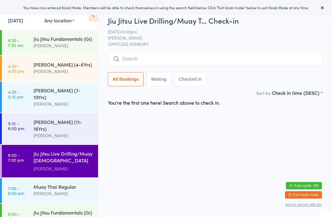
click at [159, 56] on input "search" at bounding box center [215, 59] width 214 height 14
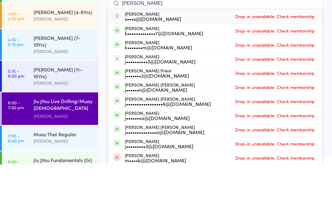
type input "J"
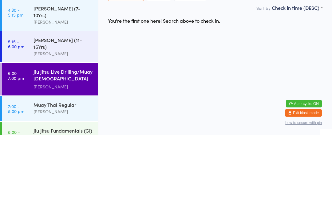
click at [63, 150] on div "Jiu Jitsu Live Drilling/Muay [DEMOGRAPHIC_DATA] Fighters" at bounding box center [62, 157] width 59 height 15
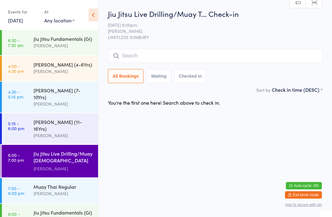
click at [64, 183] on div "Muay Thai Regular" at bounding box center [62, 186] width 59 height 7
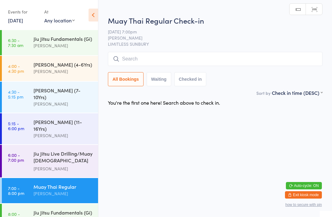
click at [172, 62] on input "search" at bounding box center [215, 59] width 214 height 14
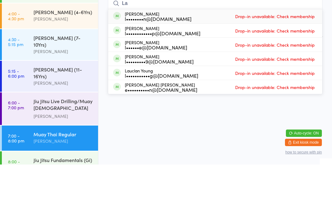
type input "L"
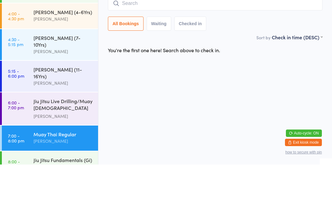
click at [67, 119] on div "[PERSON_NAME] (11-16Yrs)" at bounding box center [62, 126] width 59 height 14
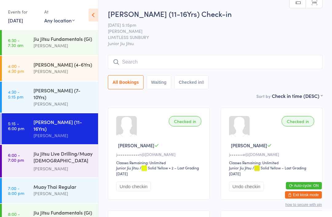
click at [47, 165] on div "[PERSON_NAME]" at bounding box center [62, 168] width 59 height 7
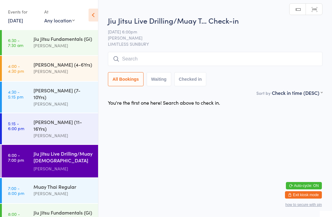
click at [148, 64] on input "search" at bounding box center [215, 59] width 214 height 14
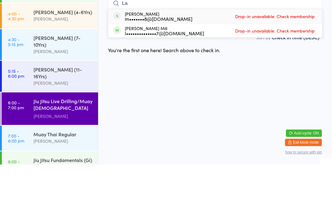
type input "L"
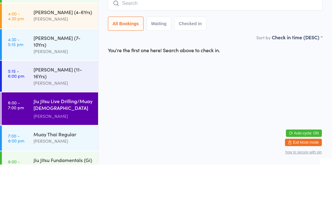
click at [248, 90] on html "You have now entered Kiosk Mode. Members will be able to check themselves in us…" at bounding box center [166, 108] width 332 height 217
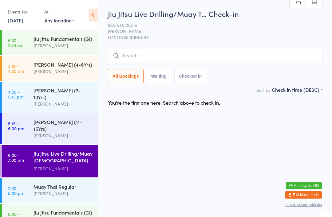
click at [310, 196] on button "Exit kiosk mode" at bounding box center [303, 194] width 37 height 7
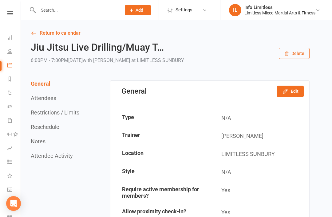
click at [11, 68] on link "Calendar" at bounding box center [14, 66] width 14 height 14
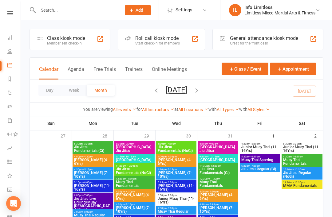
click at [62, 36] on div "Class kiosk mode" at bounding box center [66, 38] width 38 height 6
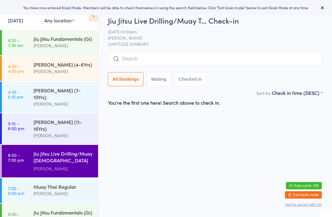
click at [180, 59] on input "search" at bounding box center [215, 59] width 214 height 14
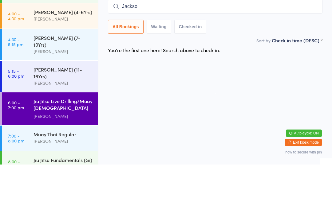
type input "[PERSON_NAME]"
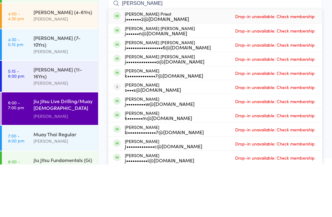
click at [77, 150] on div "Jiu Jitsu Live Drilling/Muay [DEMOGRAPHIC_DATA] Fighters" at bounding box center [62, 157] width 59 height 15
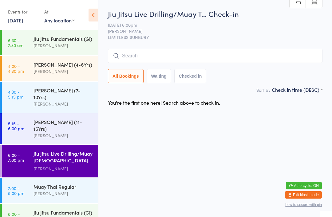
click at [138, 59] on input "search" at bounding box center [215, 56] width 214 height 14
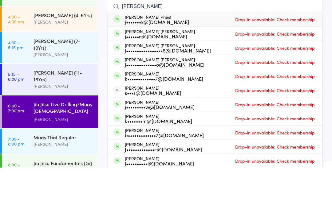
click at [238, 49] on input "[PERSON_NAME]" at bounding box center [215, 56] width 214 height 14
type input "J"
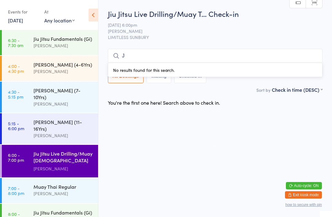
click at [153, 56] on input "J" at bounding box center [215, 56] width 214 height 14
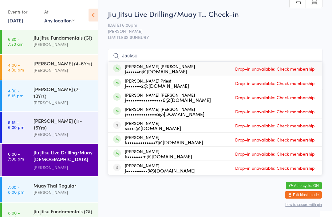
scroll to position [1, 0]
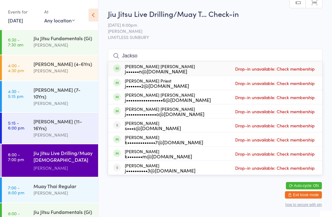
click at [188, 56] on input "Jackso" at bounding box center [215, 56] width 214 height 14
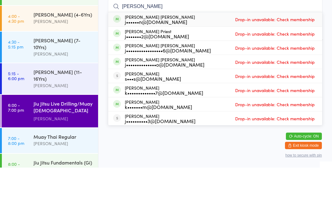
type input "J"
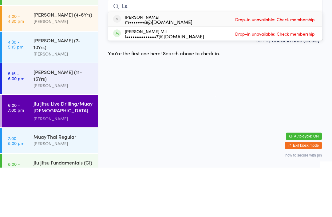
type input "L"
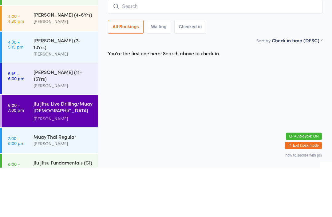
click at [243, 73] on html "You have now entered Kiosk Mode. Members will be able to check themselves in us…" at bounding box center [166, 108] width 332 height 217
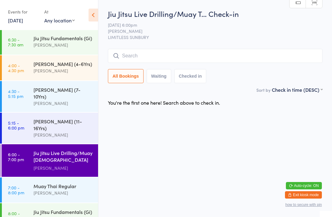
click at [64, 150] on div "Jiu Jitsu Live Drilling/Muay [DEMOGRAPHIC_DATA] Fighters" at bounding box center [62, 157] width 59 height 15
click at [147, 46] on div "Jiu Jitsu Live Drilling/Muay T… Check-in [DATE] 6:00pm [PERSON_NAME] LIMITLESS …" at bounding box center [215, 48] width 214 height 78
click at [157, 59] on input "search" at bounding box center [215, 56] width 214 height 14
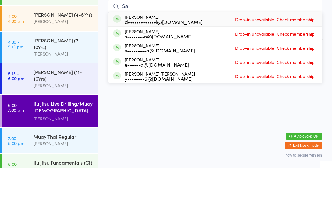
type input "S"
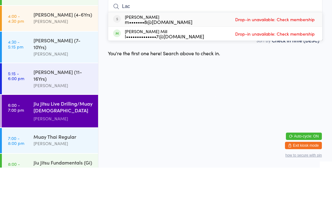
type input "La"
click at [84, 144] on div "Jiu Jitsu Live Drilling/Muay [DEMOGRAPHIC_DATA] Fighters [PERSON_NAME]" at bounding box center [65, 160] width 64 height 33
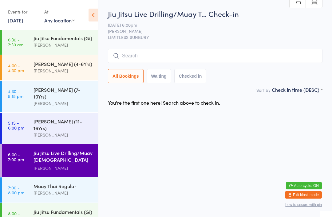
click at [170, 59] on input "search" at bounding box center [215, 56] width 214 height 14
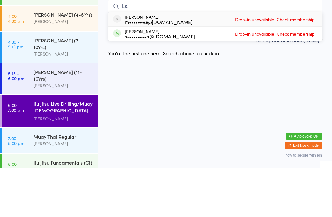
type input "L"
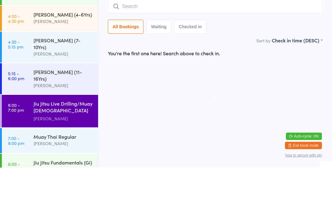
click at [65, 150] on div "Jiu Jitsu Live Drilling/Muay [DEMOGRAPHIC_DATA] Fighters" at bounding box center [62, 157] width 59 height 15
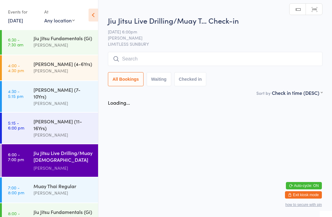
click at [152, 62] on input "search" at bounding box center [215, 59] width 214 height 14
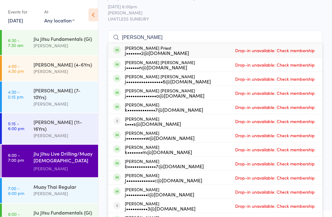
scroll to position [0, 0]
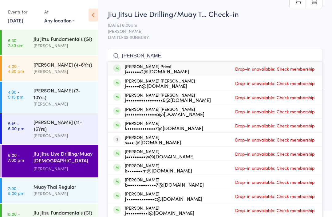
type input "J"
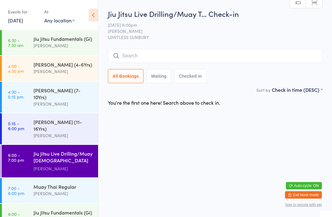
click at [201, 29] on span "[PERSON_NAME]" at bounding box center [210, 31] width 205 height 6
click at [73, 150] on div "Jiu Jitsu Live Drilling/Muay [DEMOGRAPHIC_DATA] Fighters" at bounding box center [62, 157] width 59 height 15
